Goal: Task Accomplishment & Management: Use online tool/utility

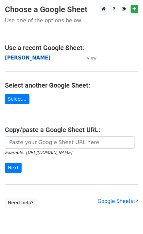
click at [24, 59] on strong "[PERSON_NAME]" at bounding box center [27, 58] width 45 height 6
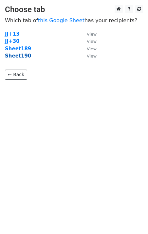
click at [22, 57] on strong "Sheet190" at bounding box center [18, 56] width 26 height 6
click at [21, 57] on strong "Sheet190" at bounding box center [18, 56] width 26 height 6
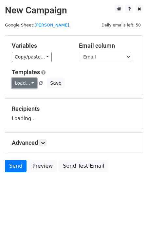
click at [25, 85] on link "Load..." at bounding box center [24, 83] width 25 height 10
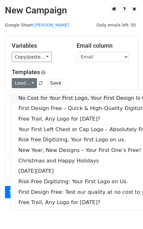
click at [43, 97] on link "No Cost for Your First Logo, Your First Design Is On Us!" at bounding box center [88, 98] width 157 height 10
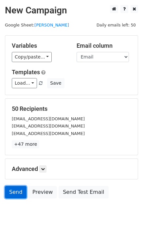
click at [13, 194] on link "Send" at bounding box center [16, 192] width 22 height 12
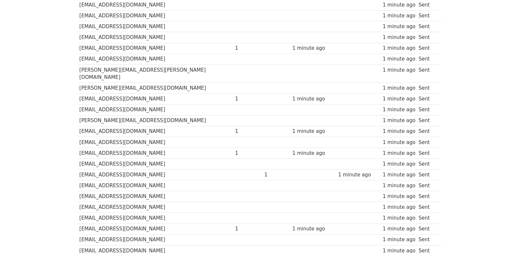
scroll to position [436, 0]
